Goal: Task Accomplishment & Management: Manage account settings

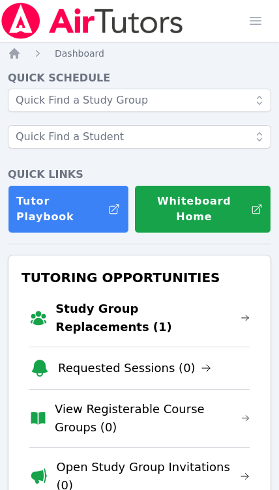
click at [217, 300] on link "Study Group Replacements (1)" at bounding box center [152, 318] width 194 height 36
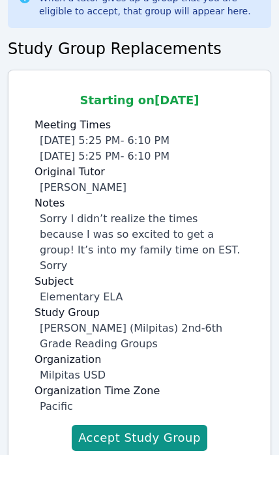
scroll to position [56, 0]
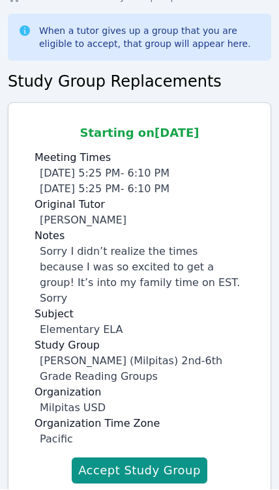
click at [147, 459] on button "Accept Study Group" at bounding box center [140, 471] width 136 height 26
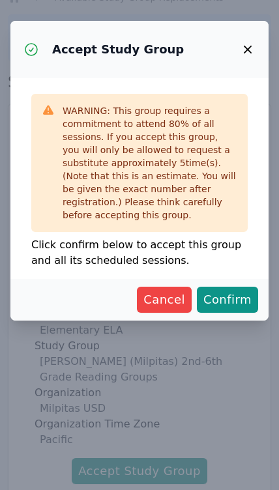
click at [240, 291] on span "Confirm" at bounding box center [227, 300] width 48 height 18
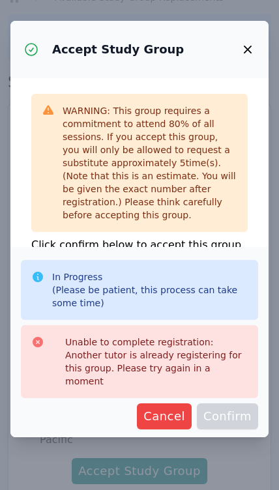
click at [240, 399] on div "In Progress (Please be patient, this process can take some time) Unable to comp…" at bounding box center [139, 342] width 258 height 190
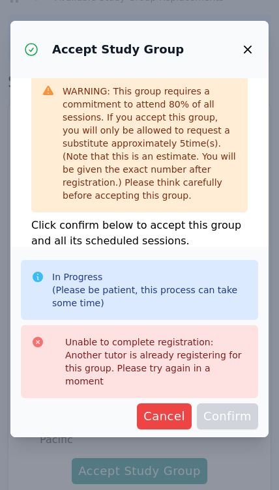
scroll to position [19, 0]
click at [252, 42] on icon "button" at bounding box center [248, 50] width 16 height 16
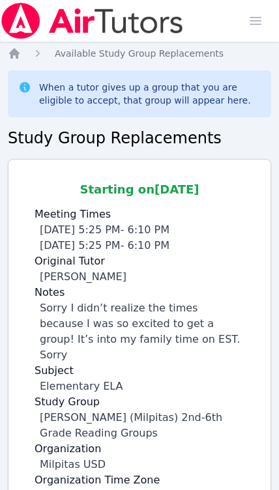
scroll to position [56, 0]
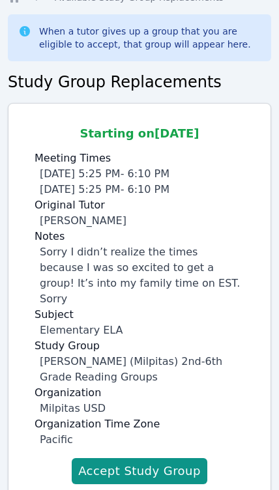
click at [173, 458] on button "Accept Study Group" at bounding box center [140, 471] width 136 height 26
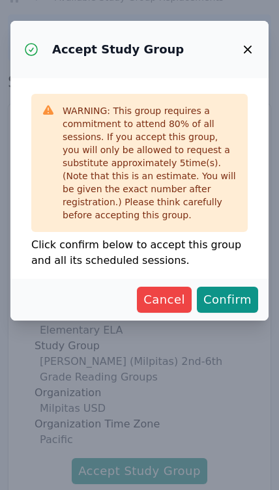
click at [224, 295] on span "Confirm" at bounding box center [227, 300] width 48 height 18
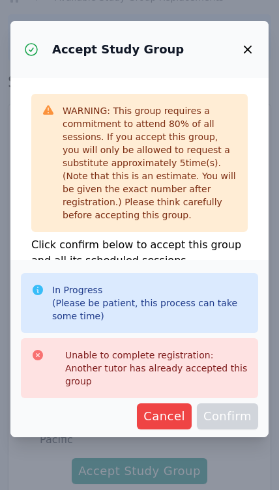
click at [235, 37] on button "button" at bounding box center [247, 49] width 31 height 31
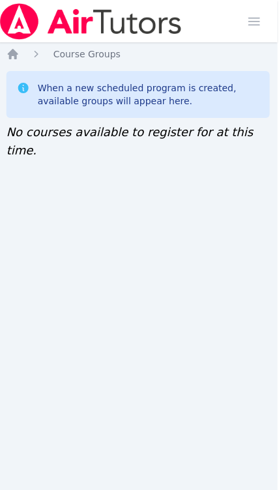
scroll to position [0, 1]
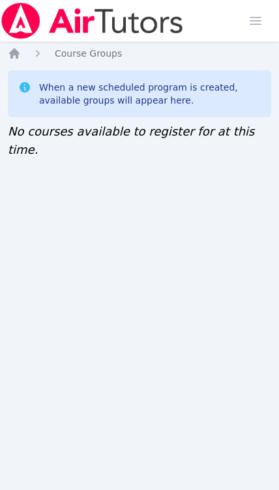
click at [251, 18] on span "button" at bounding box center [255, 21] width 29 height 29
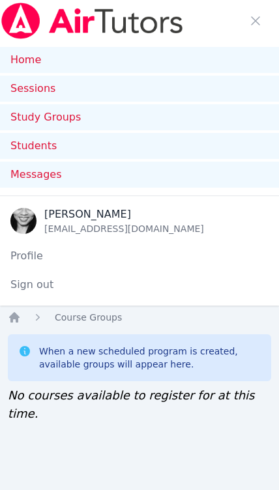
click at [255, 22] on span "button" at bounding box center [255, 21] width 29 height 29
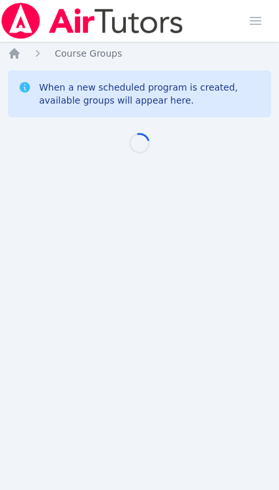
scroll to position [0, 1]
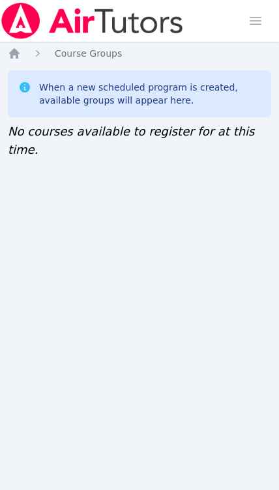
scroll to position [0, 5]
click at [38, 49] on icon "Breadcrumb" at bounding box center [37, 53] width 13 height 13
click at [34, 50] on icon "Breadcrumb" at bounding box center [37, 53] width 13 height 13
click at [38, 50] on icon "Breadcrumb" at bounding box center [37, 53] width 13 height 13
click at [38, 38] on img at bounding box center [92, 21] width 184 height 36
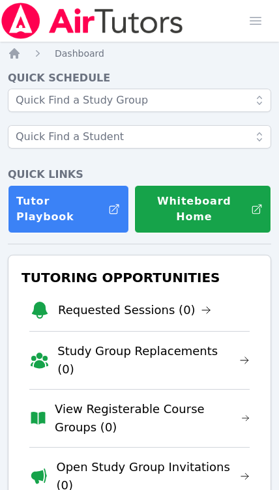
click at [19, 50] on icon "Breadcrumb" at bounding box center [14, 53] width 13 height 13
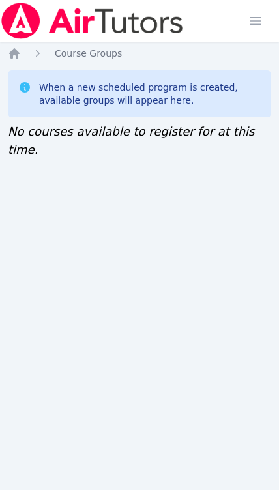
scroll to position [0, 5]
